Goal: Download file/media

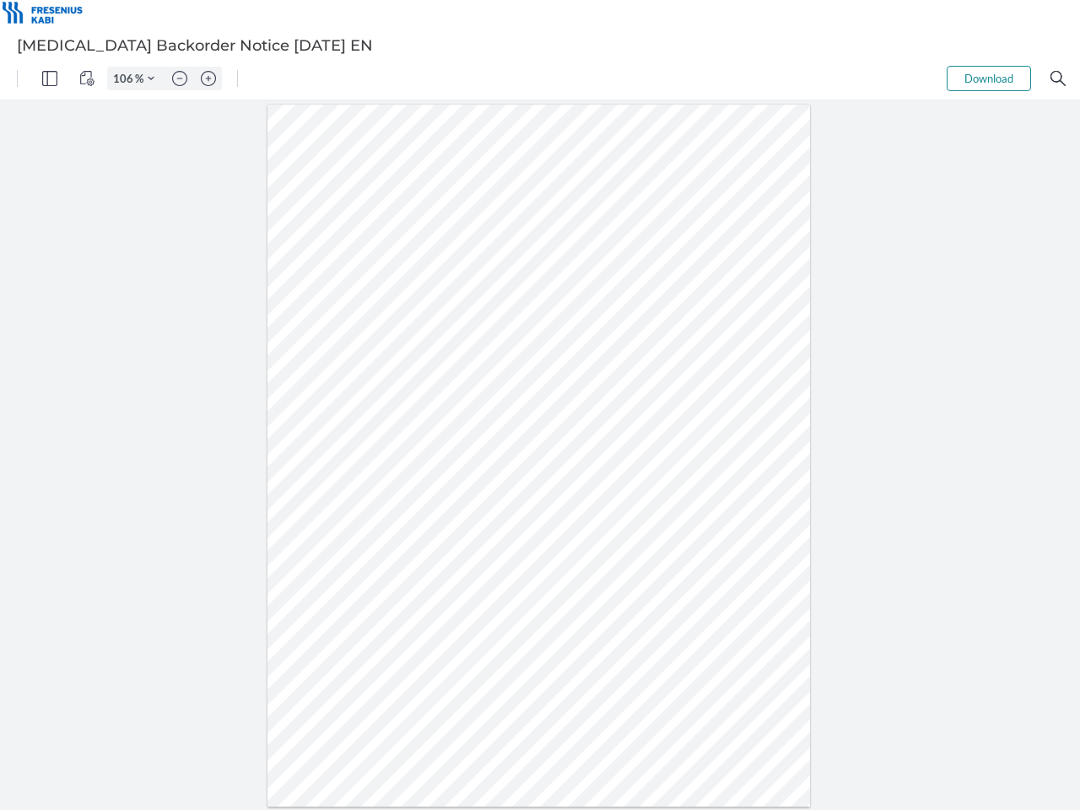
click at [50, 78] on img "Panel" at bounding box center [49, 78] width 15 height 15
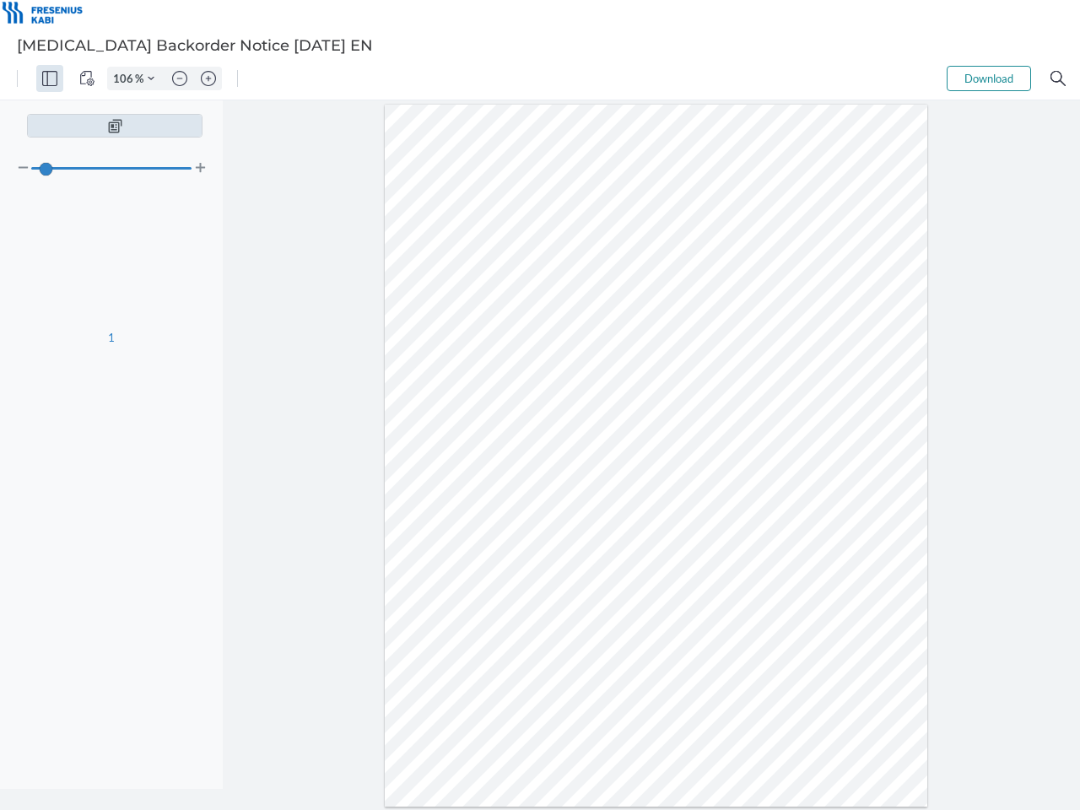
click at [87, 78] on img "View Controls" at bounding box center [86, 78] width 15 height 15
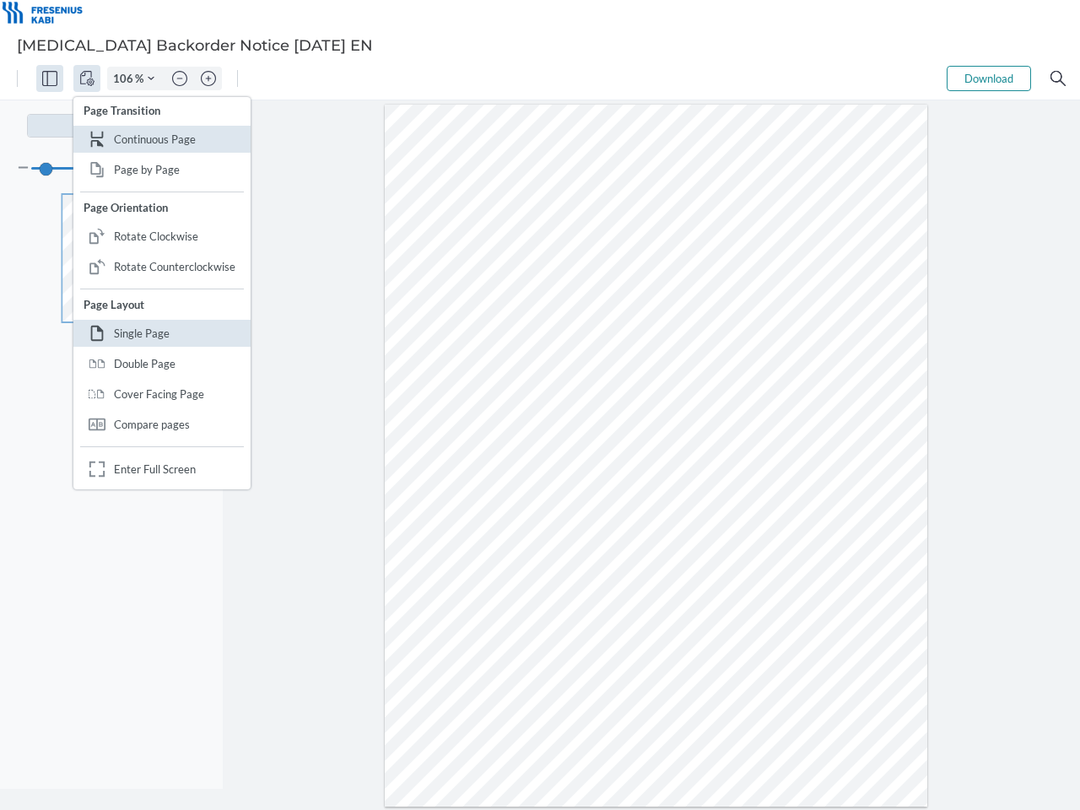
click at [126, 78] on input "106" at bounding box center [121, 78] width 27 height 15
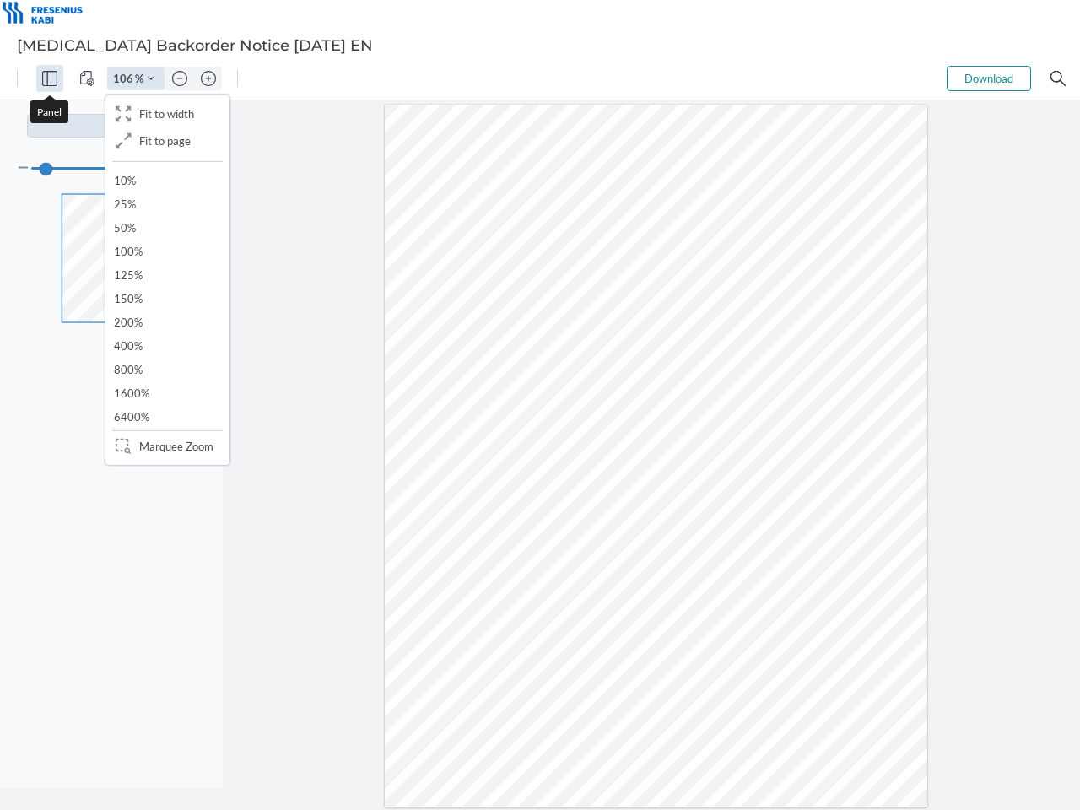
click at [151, 78] on img "Zoom Controls" at bounding box center [151, 78] width 7 height 7
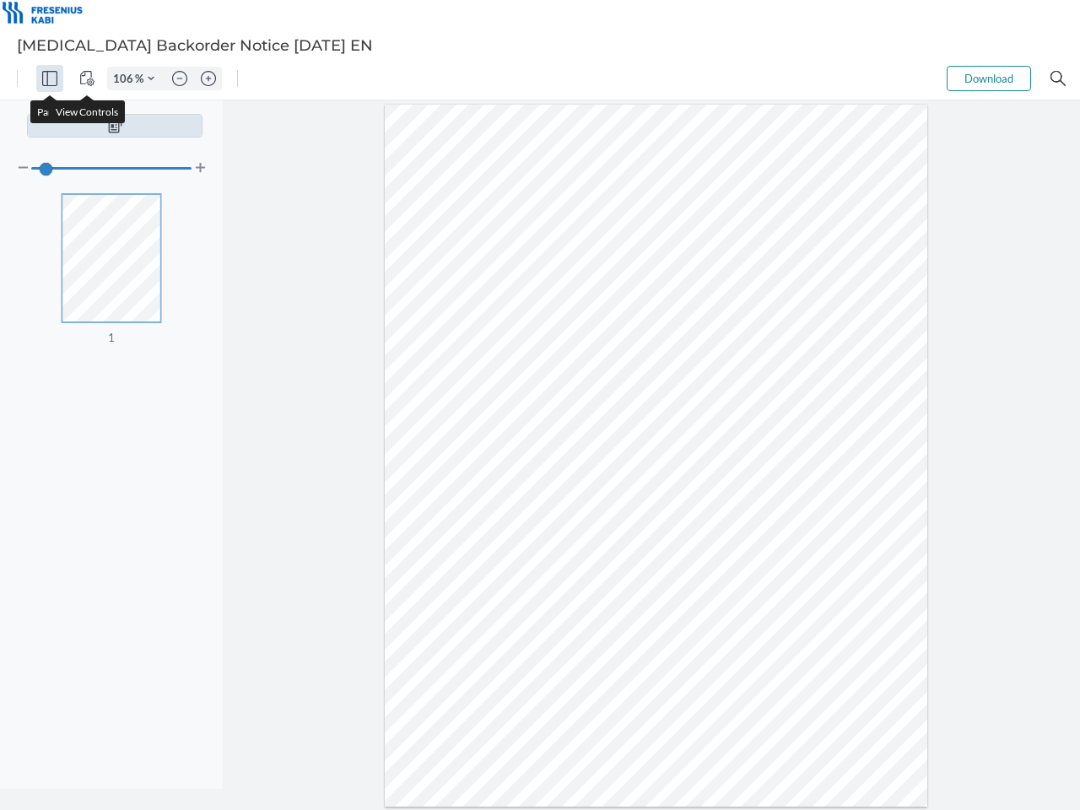
click at [180, 78] on img "Zoom out" at bounding box center [179, 78] width 15 height 15
click at [208, 78] on img "Zoom in" at bounding box center [208, 78] width 15 height 15
type input "106"
click at [988, 78] on button "Download" at bounding box center [988, 78] width 84 height 25
click at [1058, 78] on img "Search" at bounding box center [1057, 78] width 15 height 15
